Goal: Complete application form: Complete application form

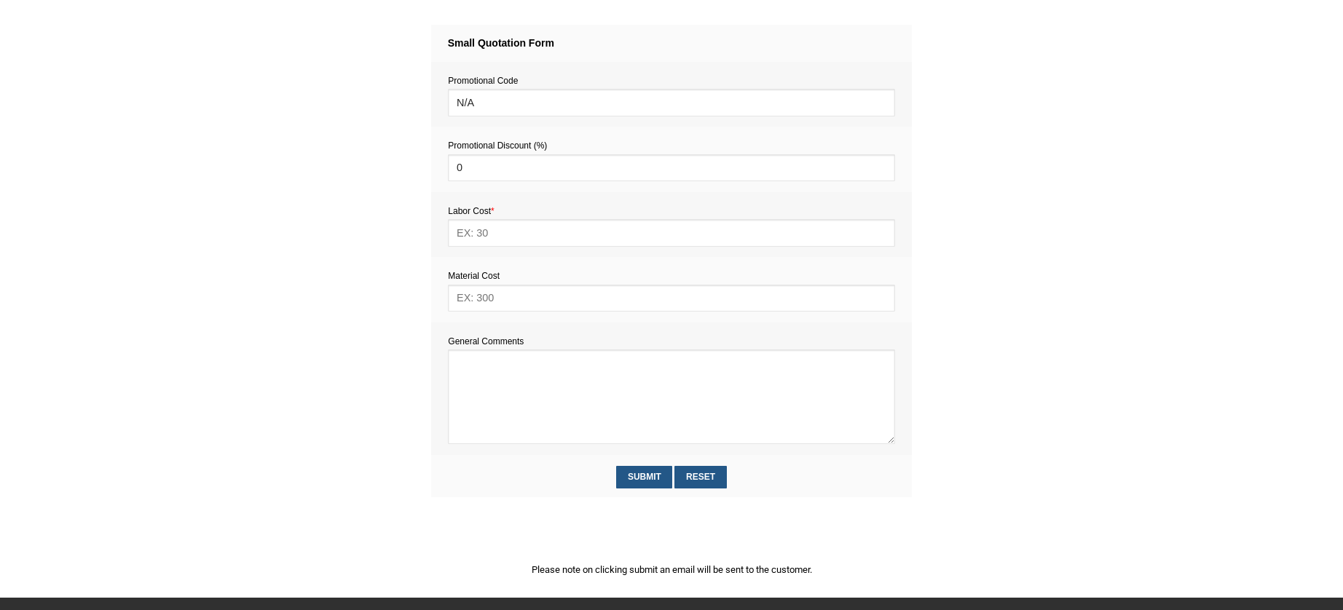
scroll to position [613, 0]
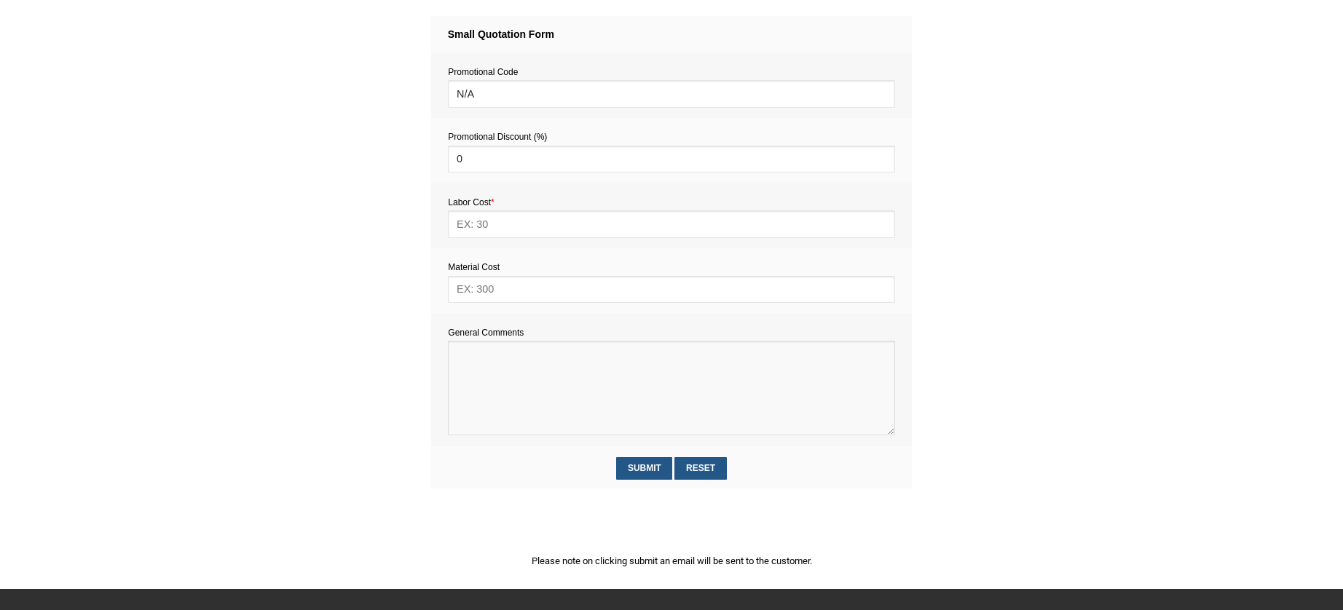
click at [494, 368] on textarea at bounding box center [671, 388] width 446 height 95
paste textarea "Estimate provision for a professional handyman (service call out and labour) to…"
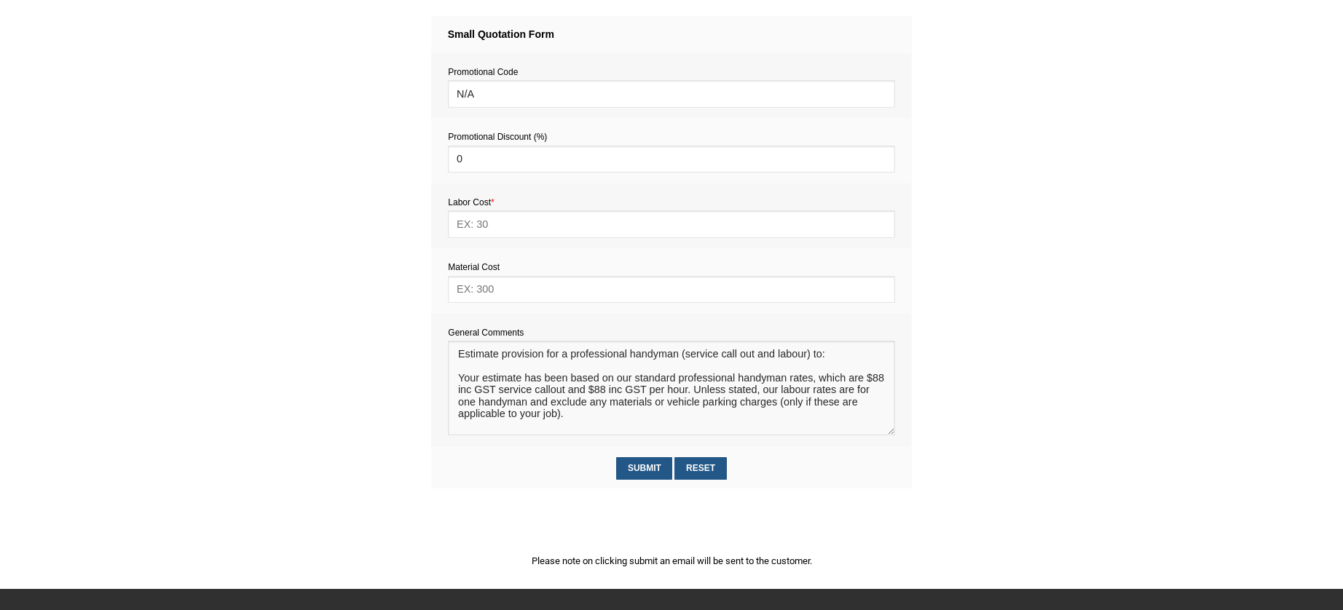
scroll to position [9, 0]
click at [476, 363] on textarea at bounding box center [671, 388] width 446 height 95
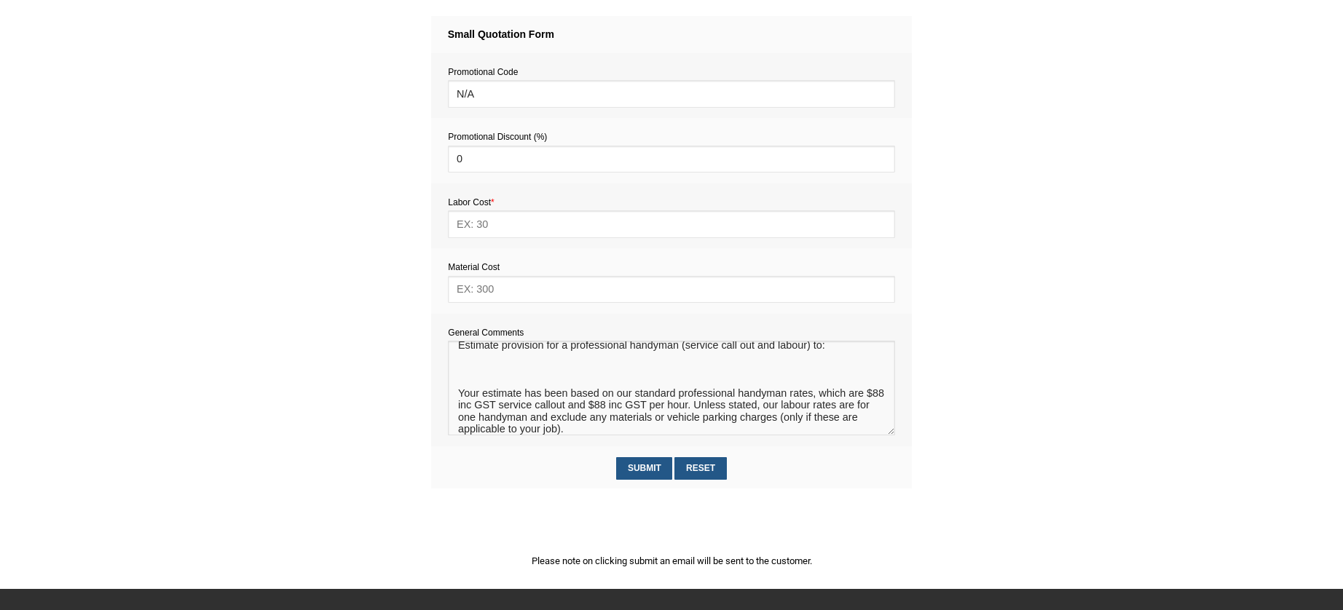
click at [462, 369] on textarea at bounding box center [671, 388] width 446 height 95
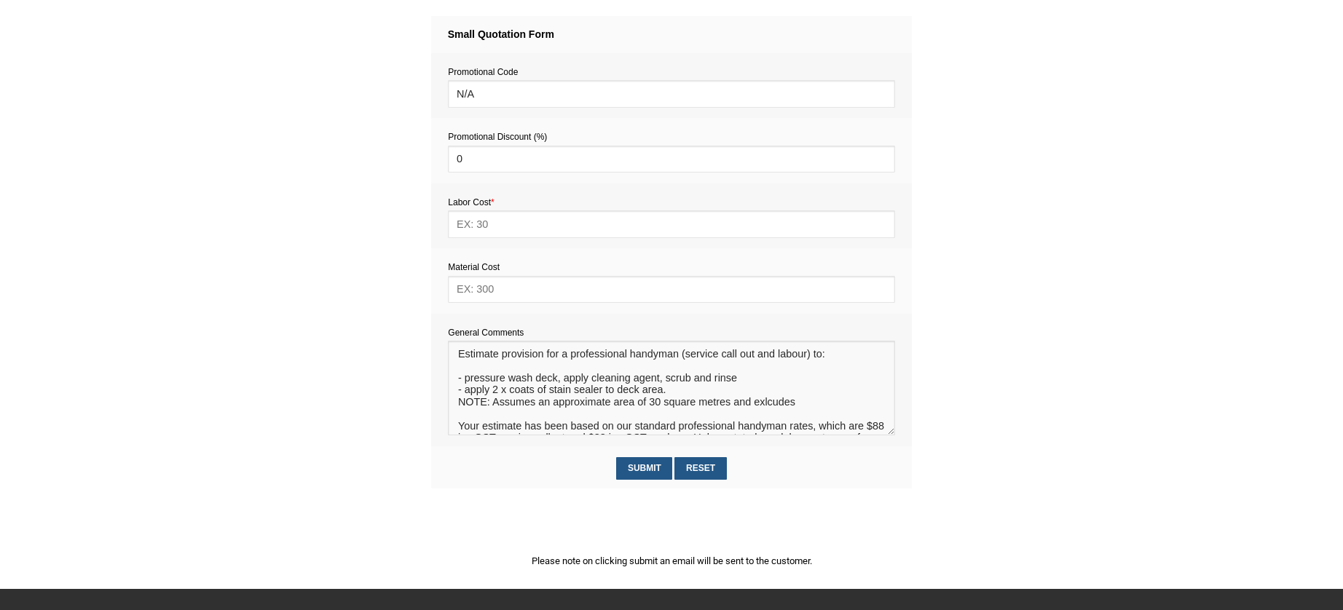
click at [773, 406] on textarea at bounding box center [671, 388] width 446 height 95
click at [798, 404] on textarea at bounding box center [671, 388] width 446 height 95
type textarea "Estimate provision for a professional handyman (service call out and labour) to…"
click at [499, 299] on input "text" at bounding box center [671, 289] width 446 height 27
type input "290"
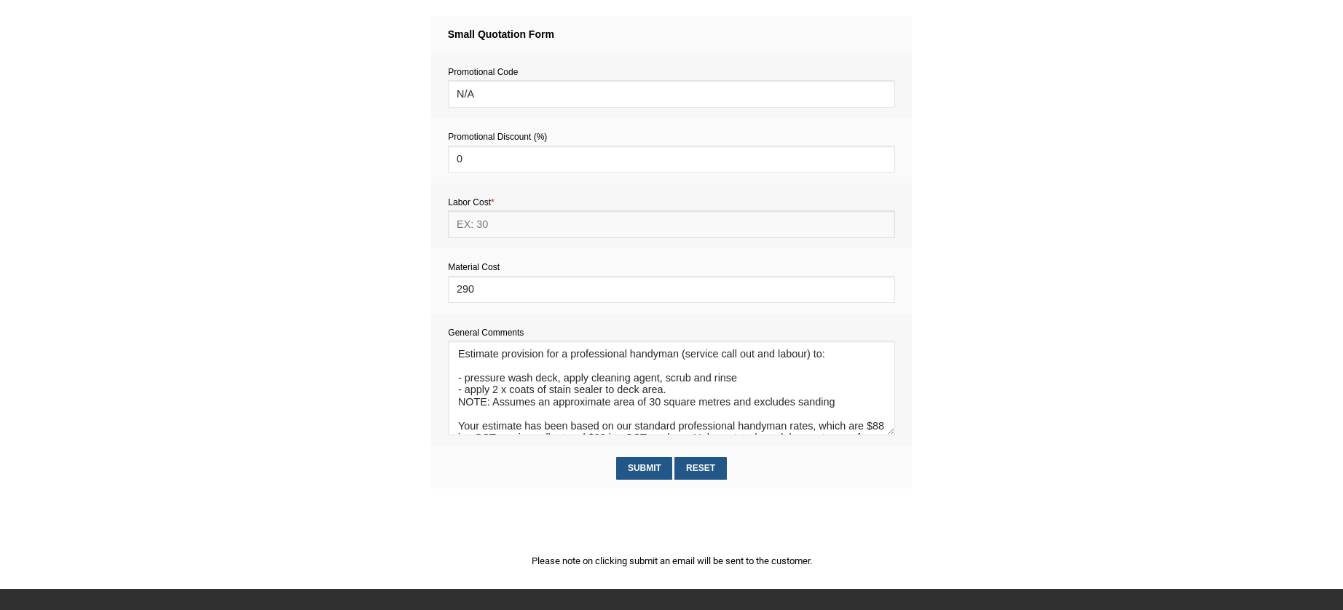
click at [483, 228] on input "text" at bounding box center [671, 223] width 446 height 27
click at [490, 229] on input "text" at bounding box center [671, 223] width 446 height 27
type input "704"
click at [646, 467] on input "Submit" at bounding box center [644, 468] width 56 height 23
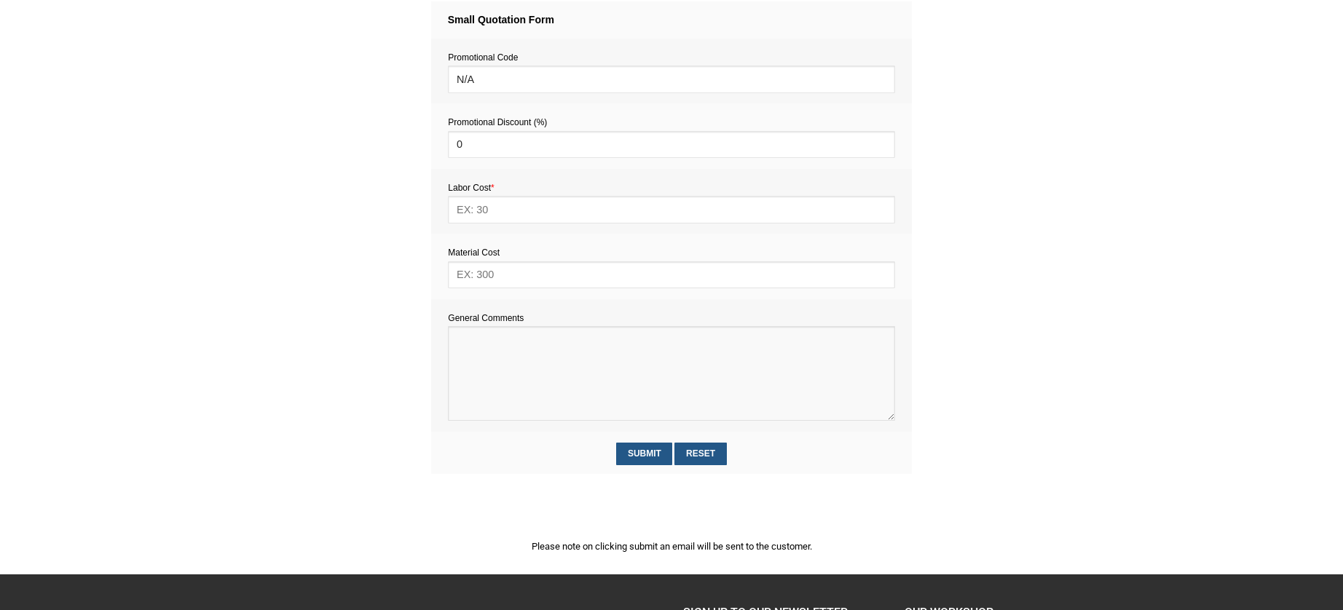
click at [491, 359] on textarea at bounding box center [671, 373] width 446 height 95
paste textarea "1) He has 4 poster frames to be hung - 1 is heavy, the other 3 are light. Hooks…"
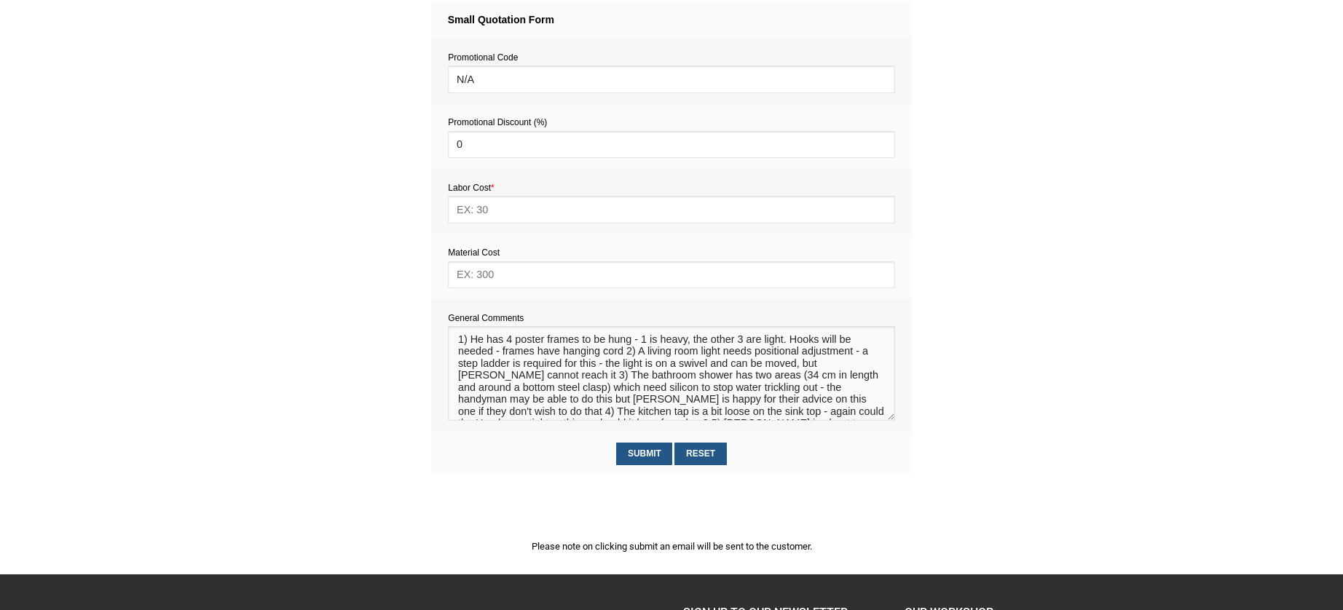
click at [511, 344] on textarea at bounding box center [671, 373] width 446 height 95
click at [509, 343] on textarea at bounding box center [671, 373] width 446 height 95
click at [668, 344] on textarea at bounding box center [671, 373] width 446 height 95
click at [757, 344] on textarea at bounding box center [671, 373] width 446 height 95
drag, startPoint x: 581, startPoint y: 356, endPoint x: 759, endPoint y: 339, distance: 179.2
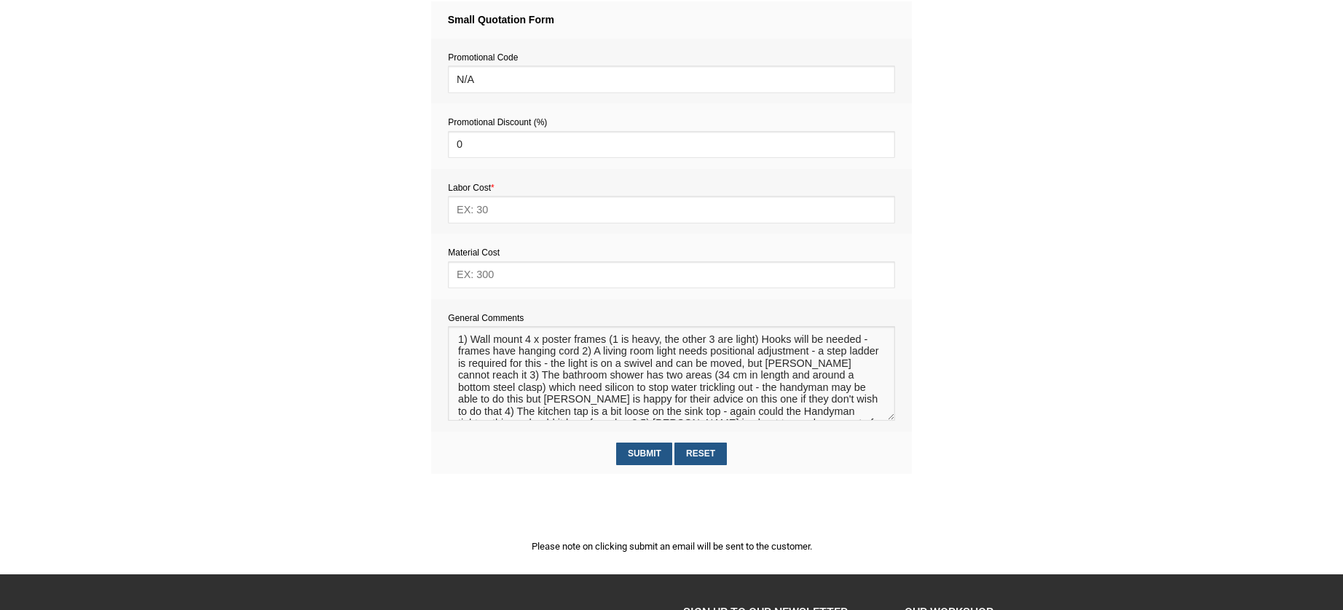
click at [759, 339] on textarea at bounding box center [671, 373] width 446 height 95
drag, startPoint x: 586, startPoint y: 356, endPoint x: 470, endPoint y: 358, distance: 115.8
click at [470, 358] on textarea at bounding box center [671, 373] width 446 height 95
click at [570, 356] on textarea at bounding box center [671, 373] width 446 height 95
click at [764, 356] on textarea at bounding box center [671, 373] width 446 height 95
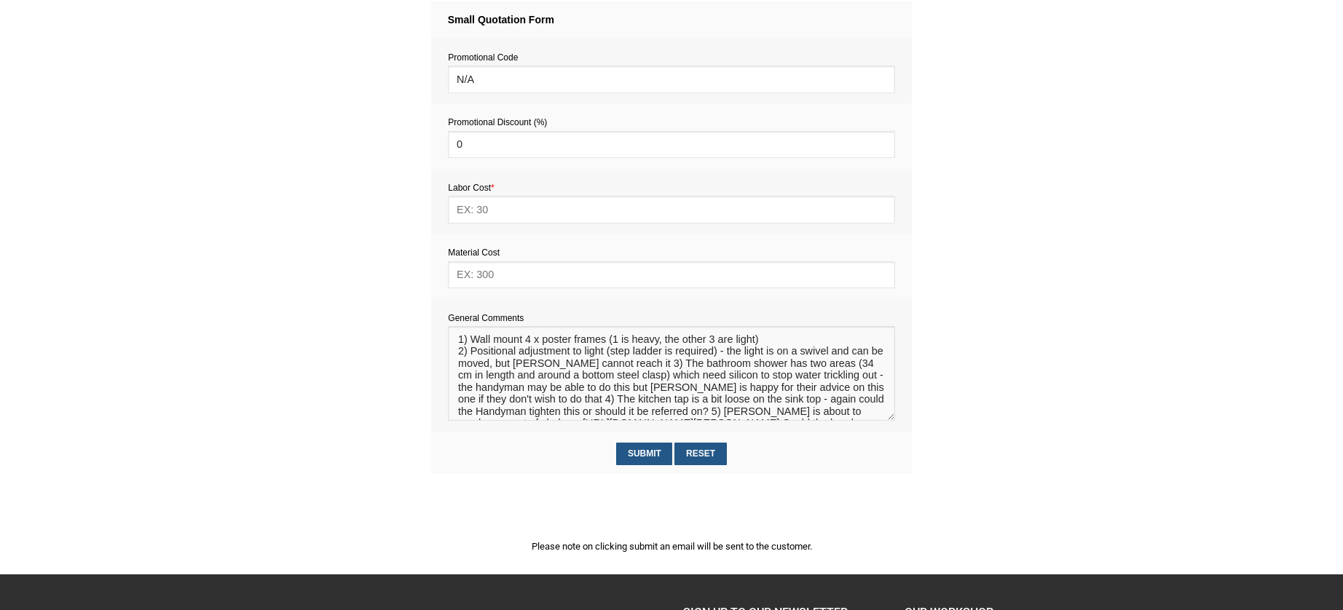
drag, startPoint x: 623, startPoint y: 366, endPoint x: 717, endPoint y: 357, distance: 94.4
click at [717, 357] on textarea at bounding box center [671, 373] width 446 height 95
click at [471, 363] on textarea at bounding box center [671, 373] width 446 height 95
click at [621, 366] on textarea at bounding box center [671, 373] width 446 height 95
drag, startPoint x: 671, startPoint y: 404, endPoint x: 736, endPoint y: 366, distance: 75.4
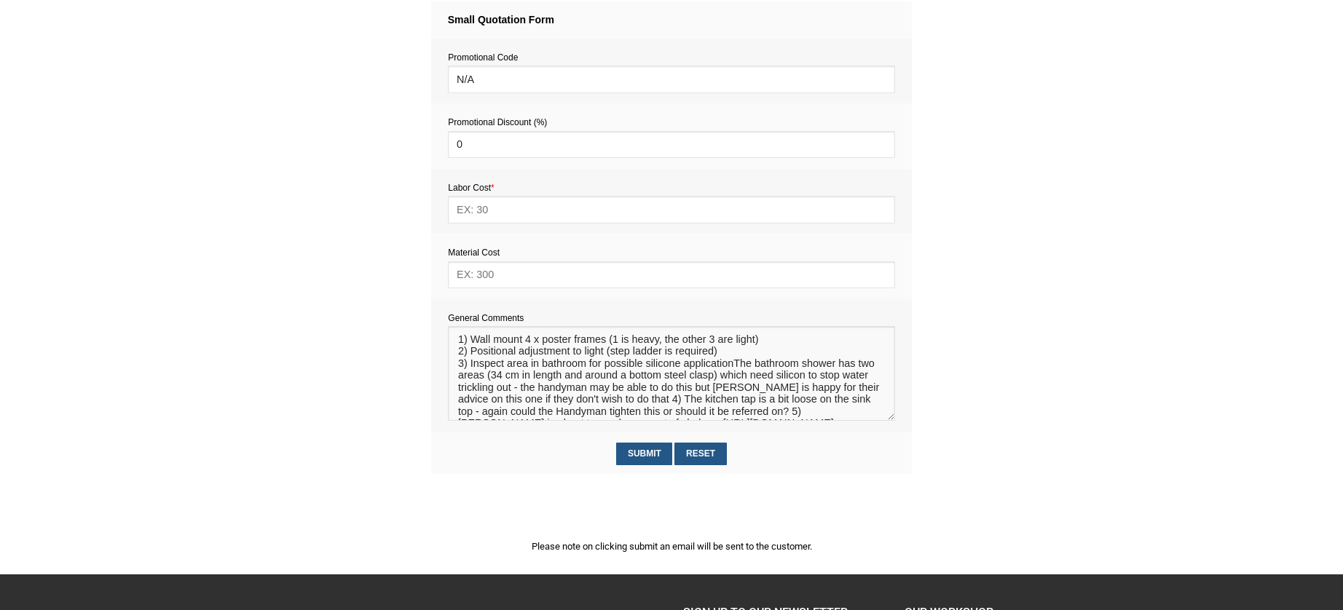
click at [736, 366] on textarea at bounding box center [671, 373] width 446 height 95
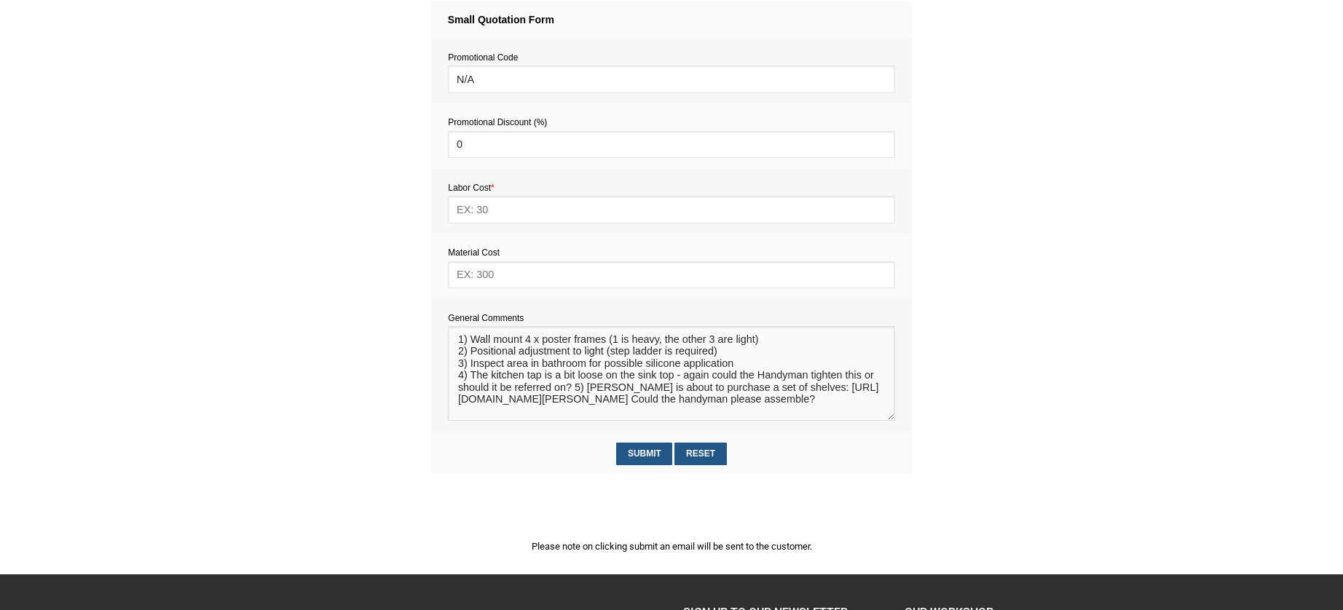
click at [741, 370] on textarea at bounding box center [671, 373] width 446 height 95
click at [585, 390] on textarea at bounding box center [671, 373] width 446 height 95
drag, startPoint x: 573, startPoint y: 390, endPoint x: 473, endPoint y: 381, distance: 100.9
click at [473, 381] on textarea at bounding box center [671, 373] width 446 height 95
drag, startPoint x: 607, startPoint y: 392, endPoint x: 471, endPoint y: 393, distance: 135.4
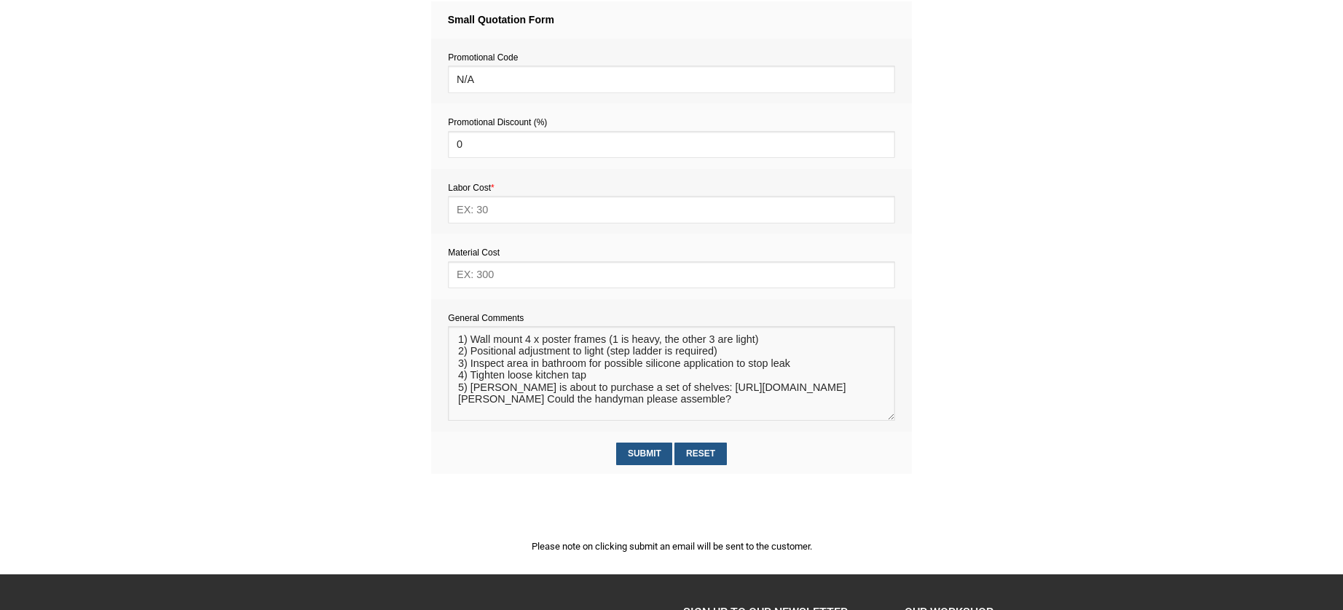
click at [471, 393] on textarea at bounding box center [671, 373] width 446 height 95
drag, startPoint x: 773, startPoint y: 403, endPoint x: 580, endPoint y: 404, distance: 193.7
click at [580, 404] on textarea at bounding box center [671, 373] width 446 height 95
click at [597, 391] on textarea at bounding box center [671, 373] width 446 height 95
drag, startPoint x: 585, startPoint y: 401, endPoint x: 596, endPoint y: 389, distance: 16.5
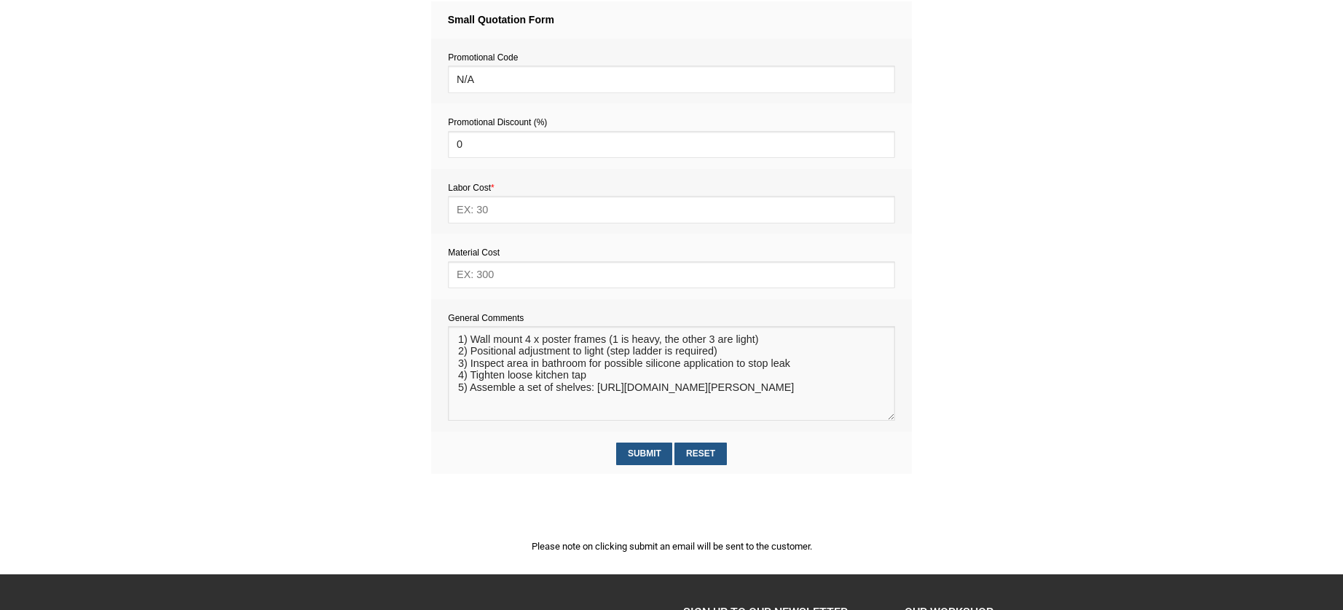
click at [596, 389] on textarea at bounding box center [671, 373] width 446 height 95
type textarea "1) Wall mount 4 x poster frames (1 is heavy, the other 3 are light) 2) Position…"
click at [477, 276] on input "text" at bounding box center [671, 274] width 446 height 27
click at [477, 212] on input "text" at bounding box center [671, 209] width 446 height 27
type input "352"
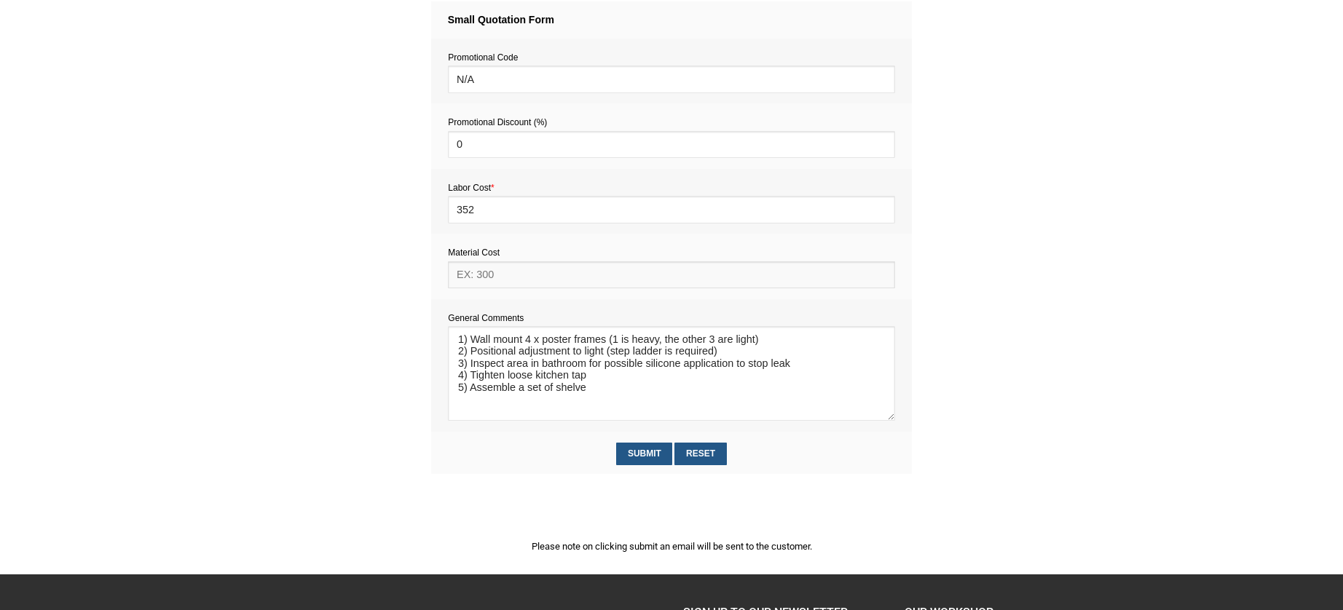
click at [487, 279] on input "text" at bounding box center [671, 274] width 446 height 27
type input "25"
click at [678, 480] on div "Small Quotation Form Request_ID 3777011000132079001 Promotional Code N/A Promot…" at bounding box center [671, 250] width 481 height 499
click at [602, 387] on textarea at bounding box center [671, 373] width 446 height 95
paste textarea "Estimate provision for a professional handyman (service call out and labour) to…"
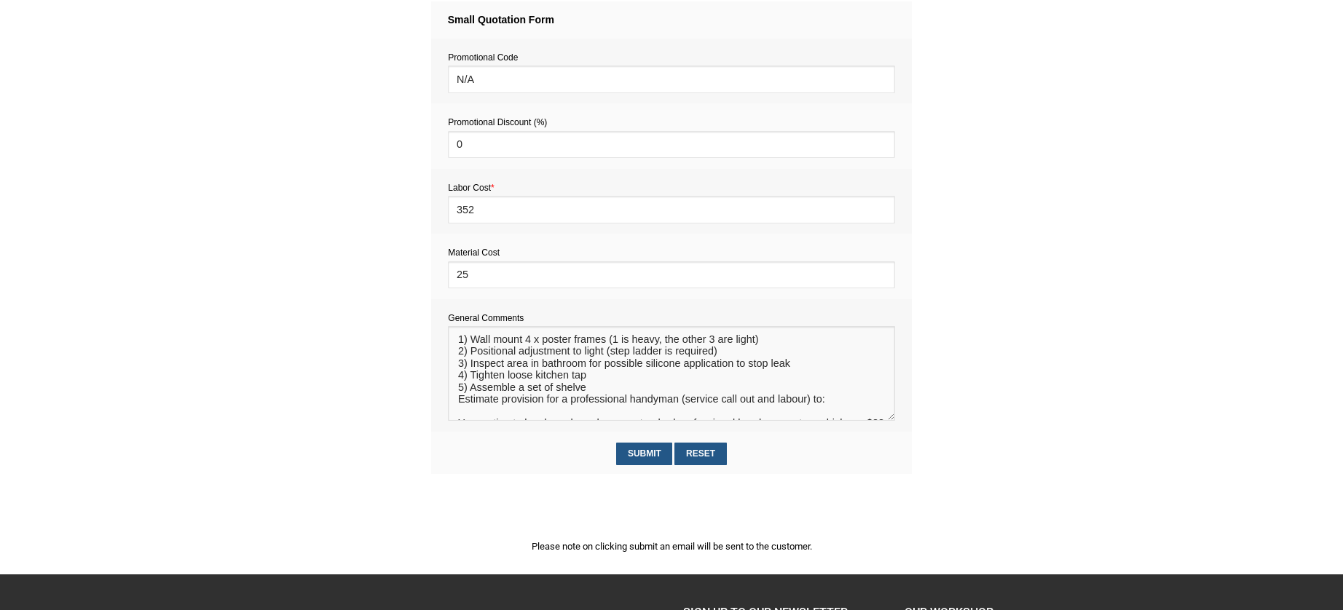
drag, startPoint x: 526, startPoint y: 417, endPoint x: 449, endPoint y: 405, distance: 78.2
click at [449, 405] on textarea at bounding box center [671, 373] width 446 height 95
click at [457, 340] on textarea at bounding box center [671, 373] width 446 height 95
click at [460, 338] on textarea at bounding box center [671, 373] width 446 height 95
paste textarea "Estimate provision for a professional handyman (service call out and labour) to:"
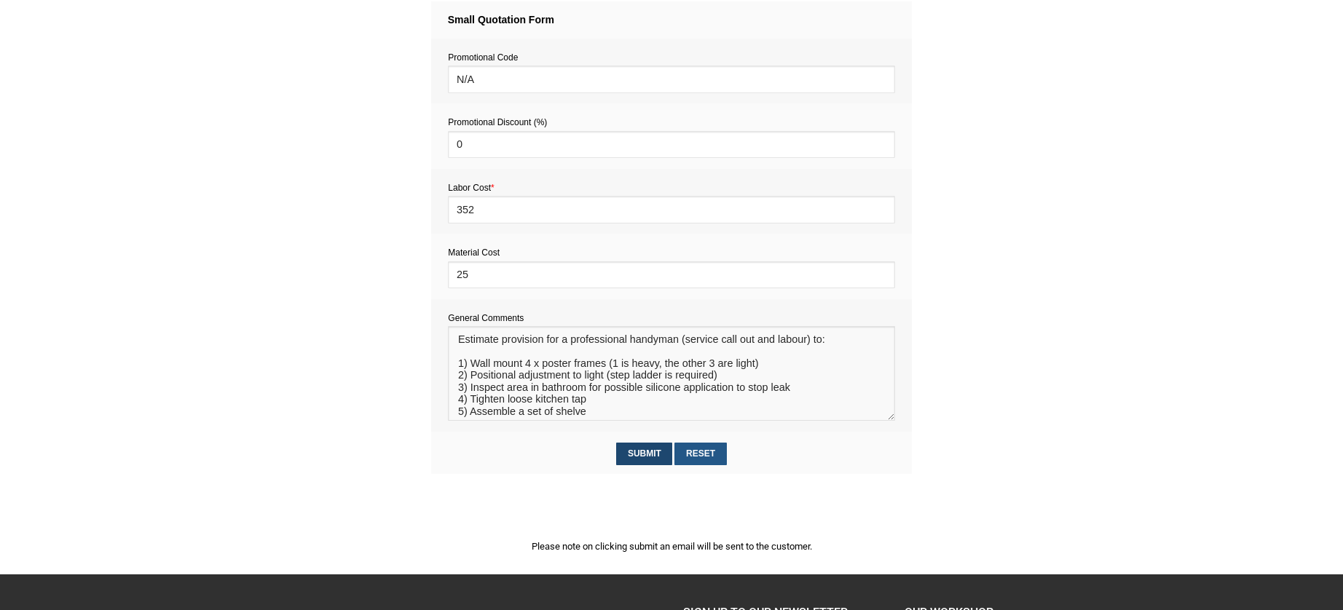
type textarea "Estimate provision for a professional handyman (service call out and labour) to…"
click at [641, 452] on input "Submit" at bounding box center [644, 454] width 56 height 23
